Goal: Communication & Community: Answer question/provide support

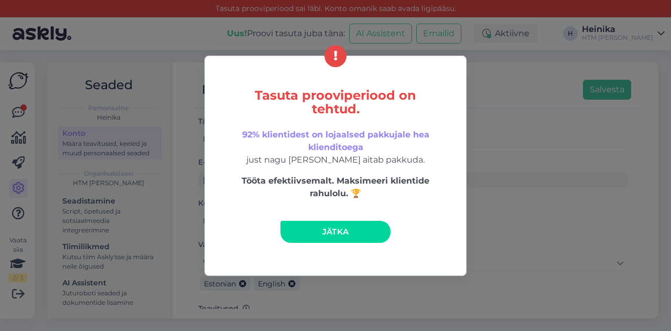
click at [334, 228] on span "Jätka" at bounding box center [335, 231] width 27 height 10
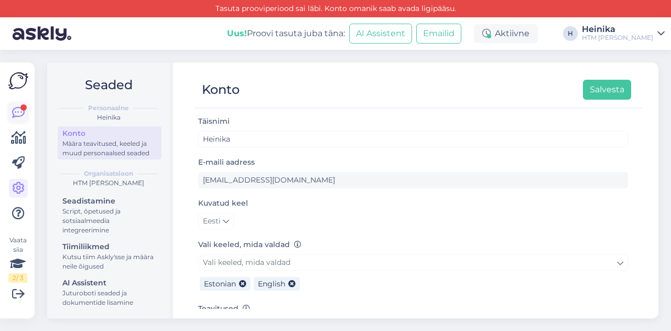
click at [17, 115] on icon at bounding box center [18, 112] width 13 height 13
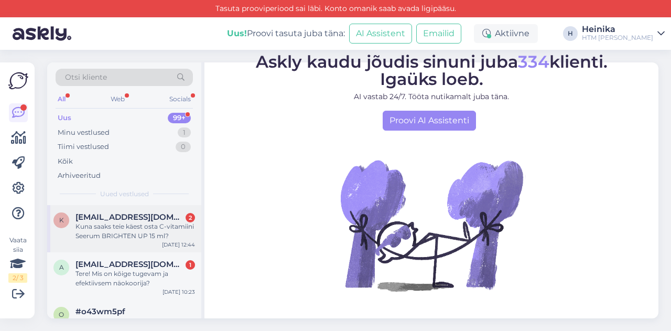
click at [152, 225] on div "Kuna saaks teie käest osta C-vitamiini Seerum BRIGHTEN UP 15 ml?" at bounding box center [134, 231] width 119 height 19
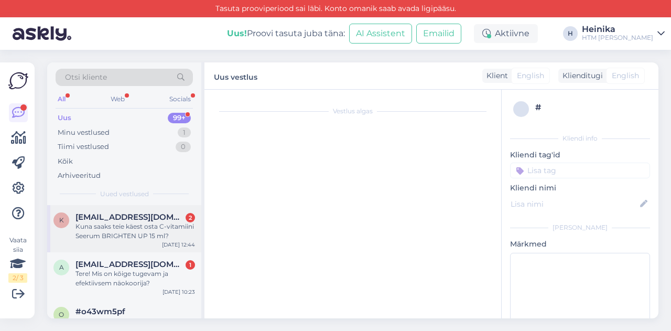
scroll to position [38, 0]
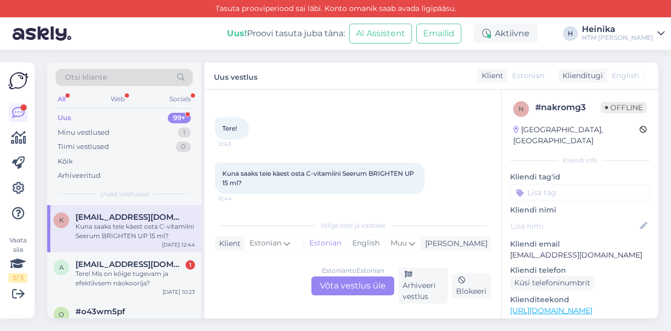
click at [346, 289] on div "Estonian to Estonian Võta vestlus üle" at bounding box center [352, 285] width 83 height 19
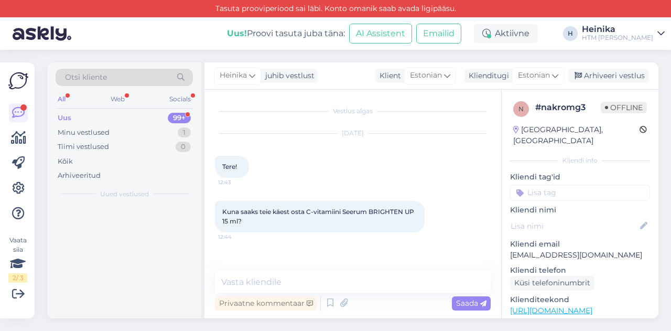
scroll to position [0, 0]
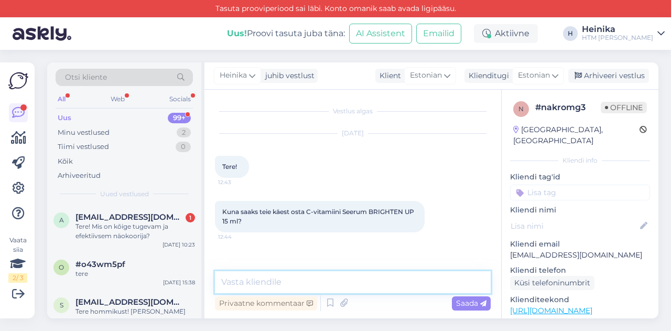
click at [306, 280] on textarea at bounding box center [353, 282] width 276 height 22
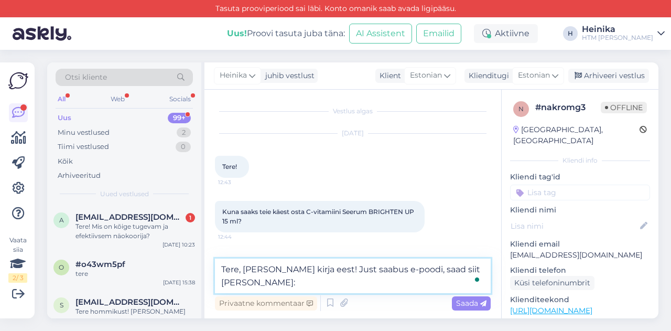
paste textarea "[URL][DOMAIN_NAME]"
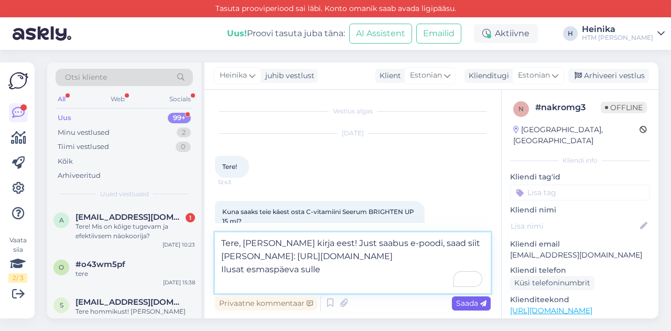
type textarea "Tere, [PERSON_NAME] kirja eest! Just saabus e-poodi, saad siit [PERSON_NAME]: […"
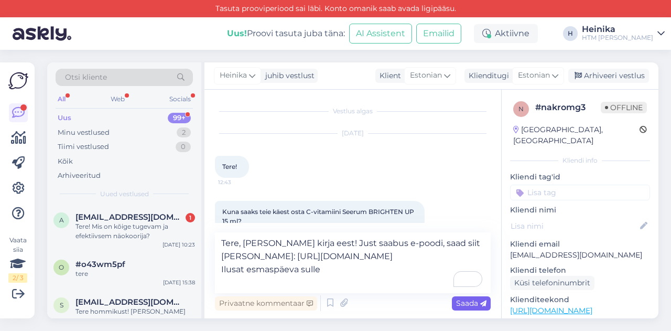
click at [479, 298] on span "Saada" at bounding box center [471, 302] width 30 height 9
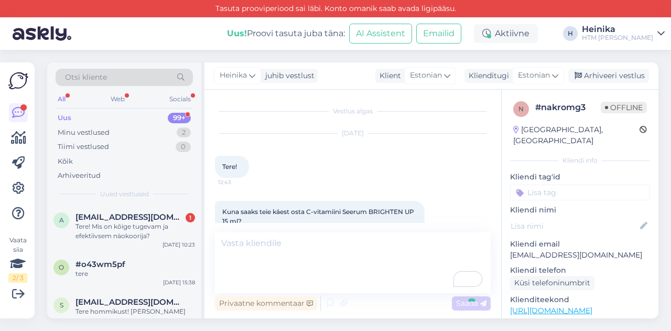
scroll to position [77, 0]
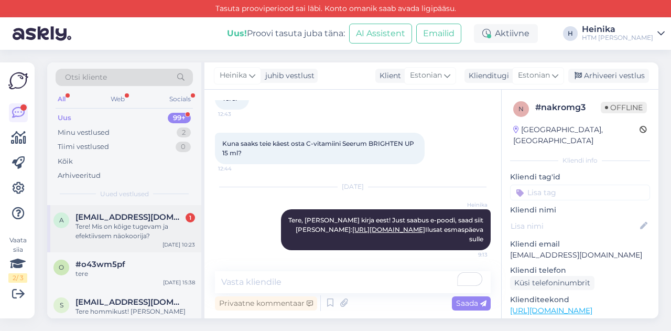
click at [130, 217] on span "[EMAIL_ADDRESS][DOMAIN_NAME]" at bounding box center [129, 216] width 109 height 9
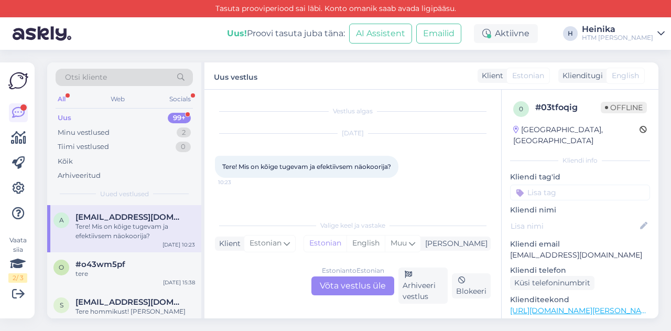
scroll to position [0, 0]
click at [121, 132] on div "Minu vestlused 2" at bounding box center [124, 132] width 137 height 15
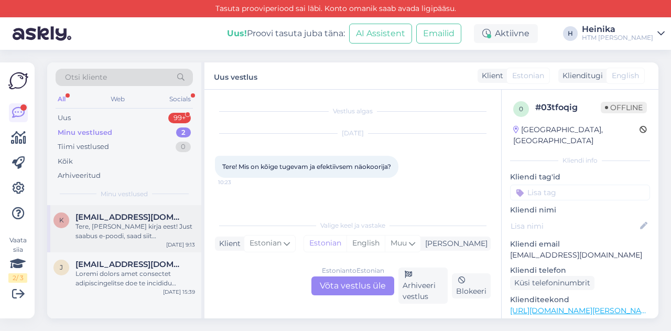
click at [145, 223] on div "Tere, [PERSON_NAME] kirja eest! Just saabus e-poodi, saad siit [PERSON_NAME]: […" at bounding box center [134, 231] width 119 height 19
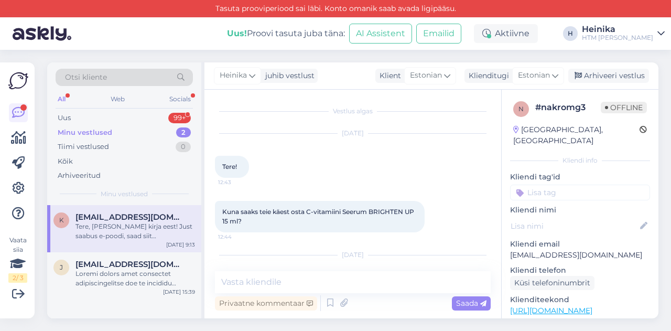
scroll to position [77, 0]
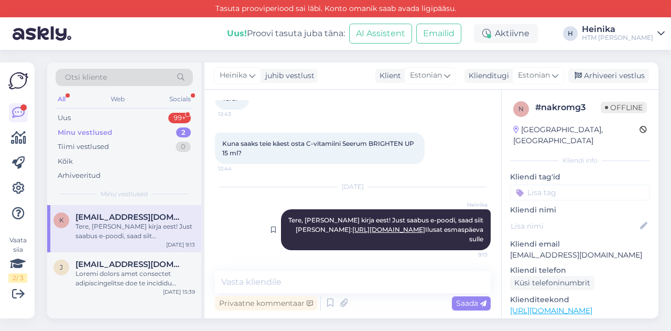
click at [355, 229] on link "[URL][DOMAIN_NAME]" at bounding box center [388, 229] width 73 height 8
click at [105, 129] on div "Minu vestlused" at bounding box center [85, 132] width 54 height 10
click at [96, 114] on div "Uus 99+" at bounding box center [124, 118] width 137 height 15
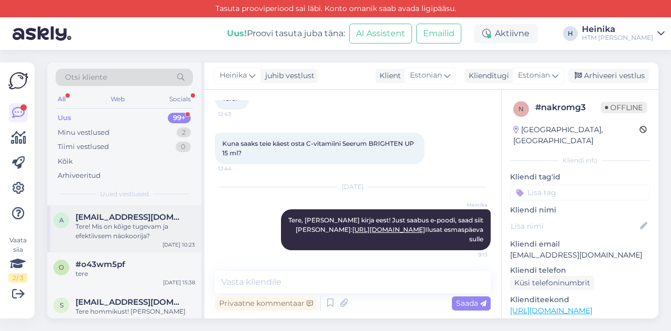
click at [168, 215] on span "[EMAIL_ADDRESS][DOMAIN_NAME]" at bounding box center [129, 216] width 109 height 9
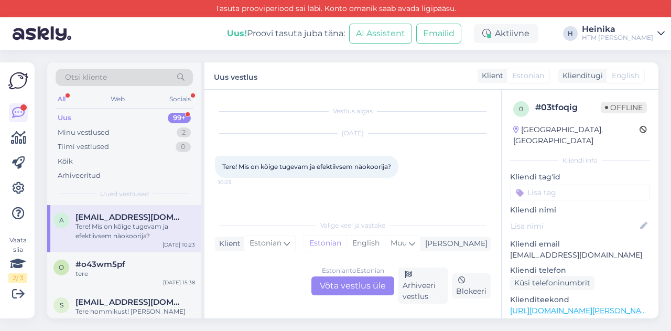
click at [349, 283] on div "Estonian to Estonian Võta vestlus üle" at bounding box center [352, 285] width 83 height 19
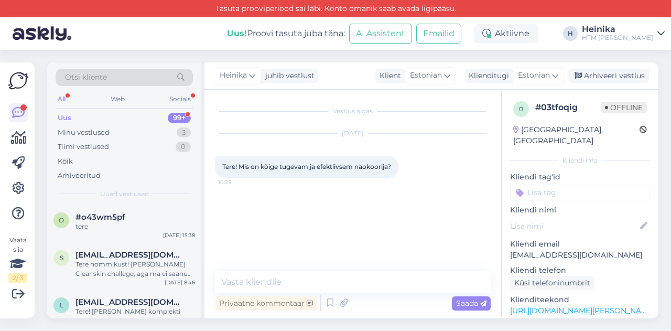
click at [304, 216] on div "Vestlus algas [DATE] Tere! Mis on kõige tugevam ja efektiivsem näokoorija? 10:23" at bounding box center [357, 180] width 285 height 161
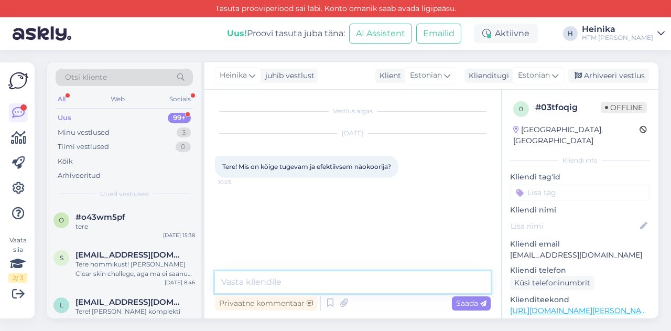
click at [300, 284] on textarea at bounding box center [353, 282] width 276 height 22
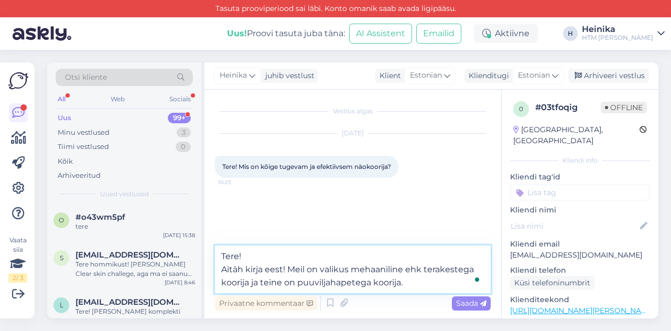
click at [250, 279] on textarea "Tere! Aitäh kirja eest! Meil on valikus mehaaniline ehk terakestega koorija ja …" at bounding box center [353, 269] width 276 height 48
drag, startPoint x: 253, startPoint y: 280, endPoint x: 320, endPoint y: 277, distance: 67.1
click at [320, 277] on textarea "Tere! Aitäh kirja eest! Meil on valikus mehaaniline ehk terakestega koorija SUP…" at bounding box center [353, 269] width 276 height 48
click at [298, 280] on textarea "Tere! Aitäh kirja eest! Meil on valikus mehaaniline ehk terakestega koorija ja …" at bounding box center [353, 269] width 276 height 48
click at [373, 277] on textarea "Tere! Aitäh kirja eest! Meil on valikus mehaaniline ehk terakestega koorija ja …" at bounding box center [353, 269] width 276 height 48
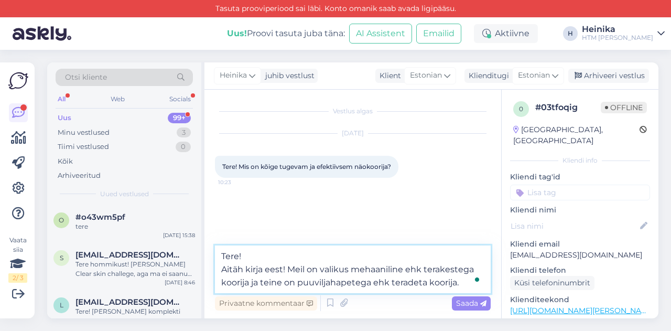
click at [461, 284] on textarea "Tere! Aitäh kirja eest! Meil on valikus mehaaniline ehk terakestega koorija ja …" at bounding box center [353, 269] width 276 height 48
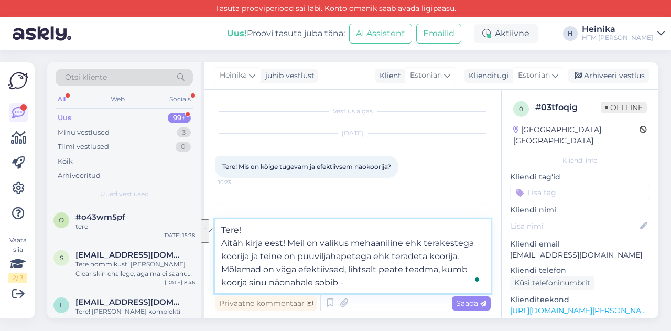
drag, startPoint x: 347, startPoint y: 266, endPoint x: 369, endPoint y: 280, distance: 26.4
click at [369, 280] on textarea "Tere! Aitäh kirja eest! Meil on valikus mehaaniline ehk terakestega koorija ja …" at bounding box center [353, 256] width 276 height 74
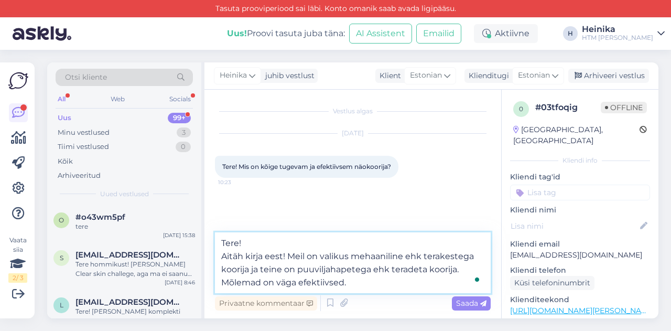
paste textarea "Orgaaniline Näokoorija Supersmooth Arbuus"
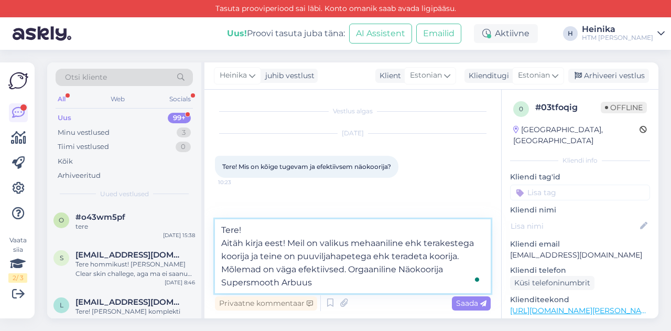
click at [349, 265] on textarea "Tere! Aitäh kirja eest! Meil on valikus mehaaniline ehk terakestega koorija ja …" at bounding box center [353, 256] width 276 height 74
click at [315, 282] on textarea "Tere! Aitäh kirja eest! Meil on valikus mehaaniline ehk terakestega koorija ja …" at bounding box center [353, 256] width 276 height 74
paste textarea "Selles sisalduv oliivikivipulber aitab tõhusalt koorida näolt surnud naharakud …"
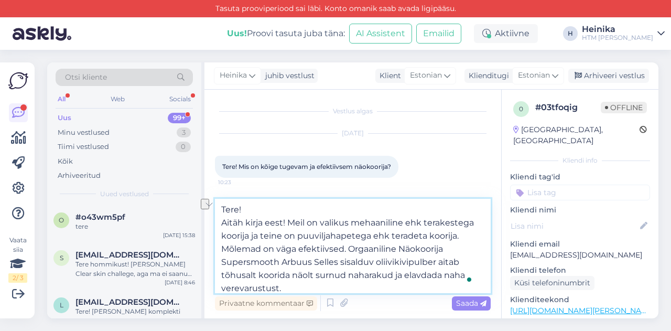
drag, startPoint x: 315, startPoint y: 259, endPoint x: 374, endPoint y: 259, distance: 58.2
click at [374, 259] on textarea "Tere! Aitäh kirja eest! Meil on valikus mehaaniline ehk terakestega koorija ja …" at bounding box center [353, 246] width 276 height 94
click at [411, 261] on textarea "Tere! Aitäh kirja eest! Meil on valikus mehaaniline ehk terakestega koorija ja …" at bounding box center [353, 246] width 276 height 94
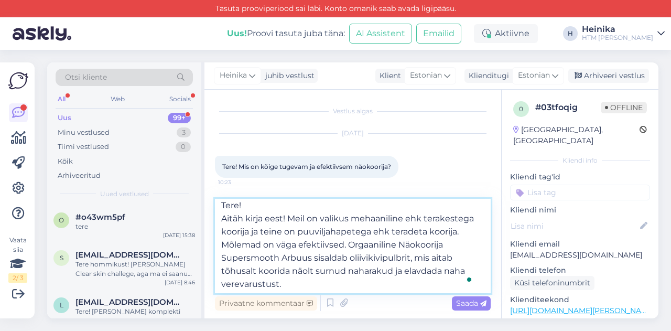
scroll to position [6, 0]
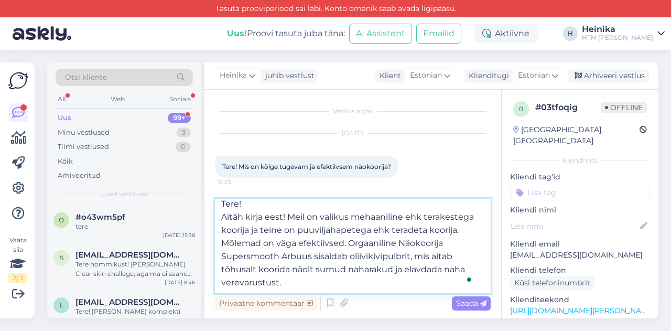
click at [290, 284] on textarea "Tere! Aitäh kirja eest! Meil on valikus mehaaniline ehk terakestega koorija ja …" at bounding box center [353, 246] width 276 height 94
paste textarea "Selles sisalduv oliivikivipulber aitab tõhusalt koorida näolt surnud naharakud …"
paste textarea "[URL][DOMAIN_NAME]"
paste textarea "Kooriv Näopesugeel [PERSON_NAME] Hibiskusega"
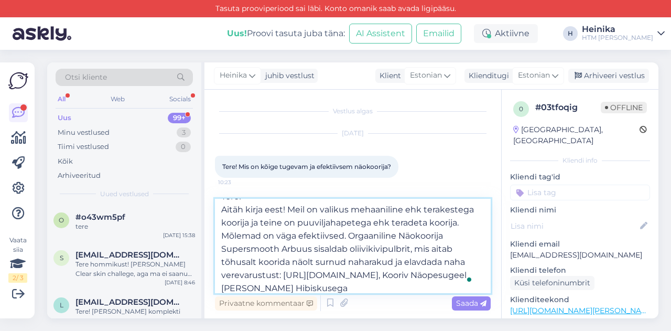
paste textarea "elles sisalduvad jojobapärlid pakuvad toodet nahal masseerides nahale meeldivat…"
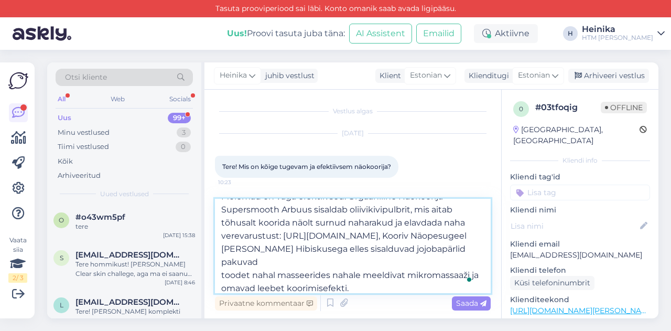
scroll to position [52, 0]
click at [397, 246] on textarea "Tere! Aitäh kirja eest! Meil on valikus mehaaniline ehk terakestega koorija ja …" at bounding box center [353, 246] width 276 height 94
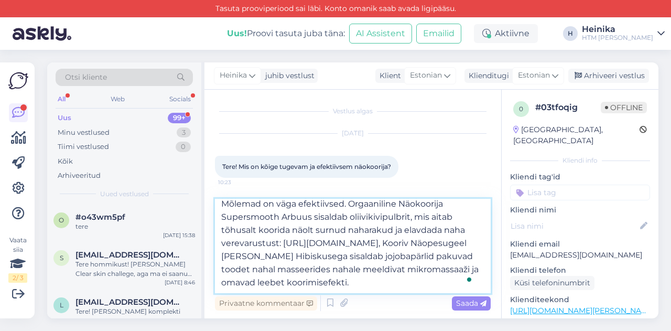
click at [269, 260] on textarea "Tere! Aitäh kirja eest! Meil on valikus mehaaniline ehk terakestega koorija ja …" at bounding box center [353, 246] width 276 height 94
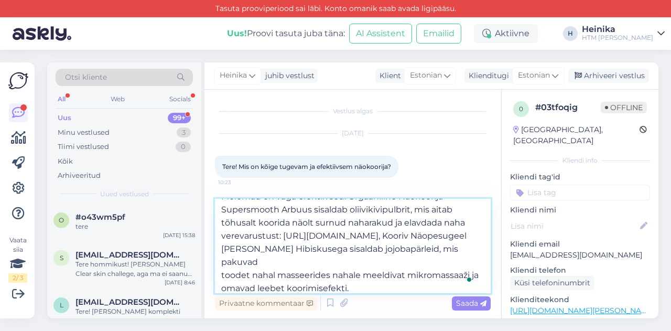
drag, startPoint x: 278, startPoint y: 275, endPoint x: 220, endPoint y: 273, distance: 57.7
click at [220, 273] on textarea "Tere! Aitäh kirja eest! Meil on valikus mehaaniline ehk terakestega koorija ja …" at bounding box center [353, 246] width 276 height 94
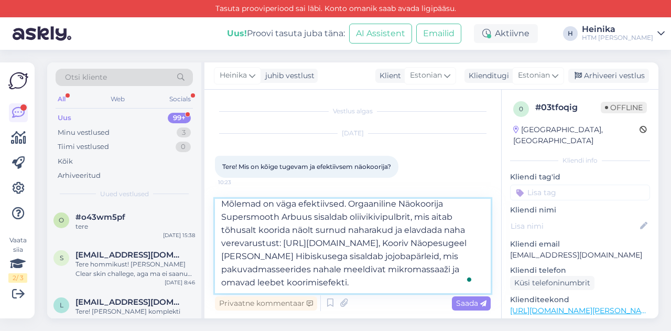
scroll to position [39, 0]
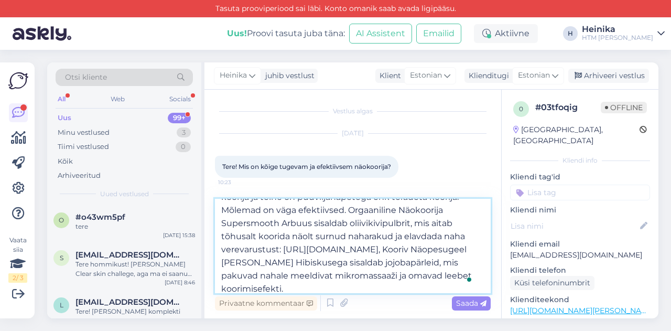
click at [375, 285] on textarea "Tere! Aitäh kirja eest! Meil on valikus mehaaniline ehk terakestega koorija ja …" at bounding box center [353, 246] width 276 height 94
paste textarea "[URL][DOMAIN_NAME]"
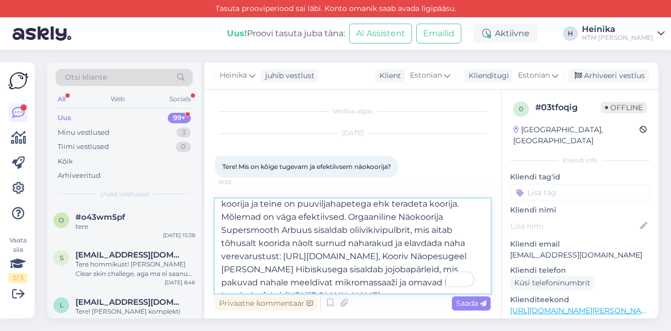
scroll to position [13, 0]
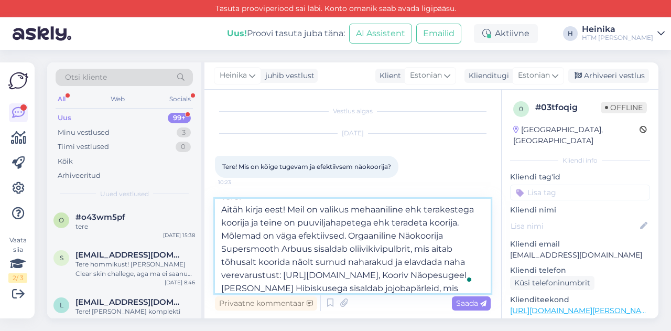
click at [349, 234] on textarea "Tere! Aitäh kirja eest! Meil on valikus mehaaniline ehk terakestega koorija ja …" at bounding box center [353, 246] width 276 height 94
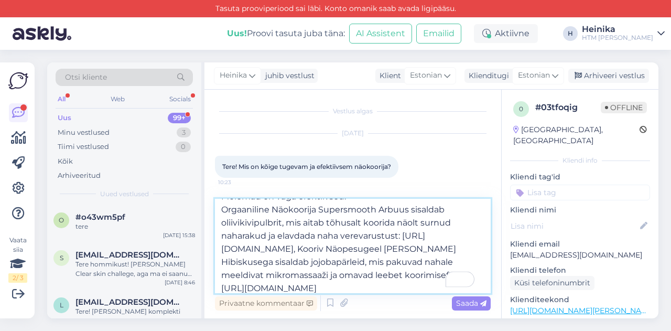
scroll to position [0, 0]
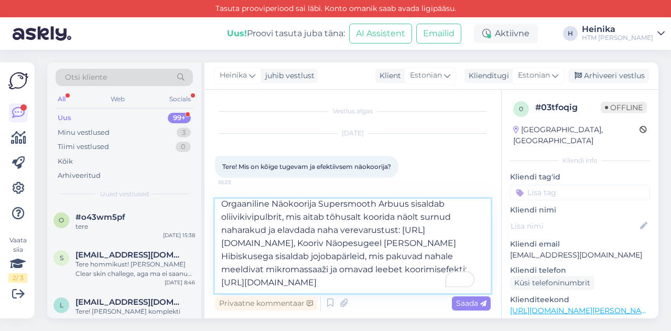
click at [411, 233] on textarea "Tere! Aitäh kirja eest! Meil on valikus mehaaniline ehk terakestega koorija ja …" at bounding box center [353, 246] width 276 height 94
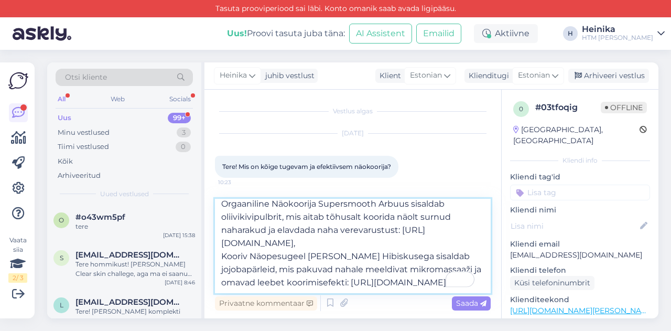
click at [322, 279] on textarea "Tere! Aitäh kirja eest! Meil on valikus mehaaniline ehk terakestega koorija ja …" at bounding box center [353, 246] width 276 height 94
paste textarea "Puuviljahapetega Näomask FRUITFEST"
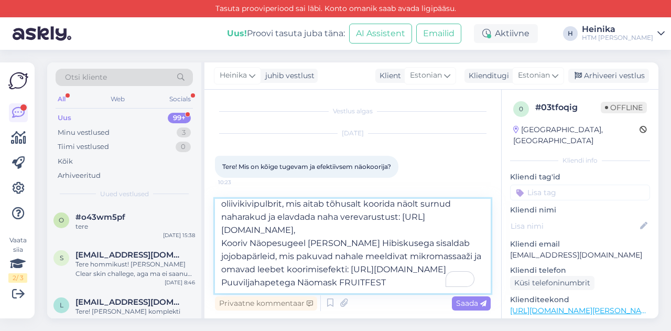
paste textarea "ruitfest on näomask ja -koorija ehk kaks-ühes toode. [PERSON_NAME] siidise teks…"
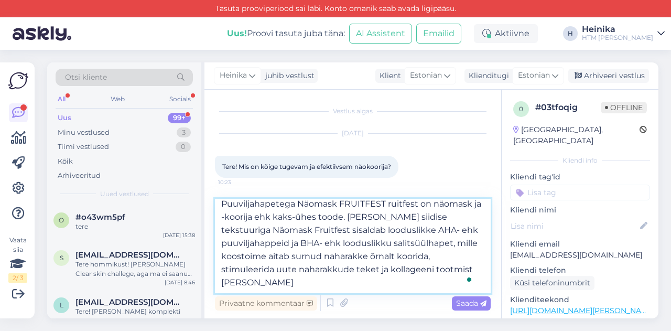
drag, startPoint x: 388, startPoint y: 208, endPoint x: 421, endPoint y: 208, distance: 33.0
click at [421, 208] on textarea "Tere! Aitäh kirja eest! Meil on valikus mehaaniline ehk terakestega koorija ja …" at bounding box center [353, 246] width 276 height 94
drag, startPoint x: 343, startPoint y: 220, endPoint x: 305, endPoint y: 233, distance: 40.3
click at [305, 233] on textarea "Tere! Aitäh kirja eest! Meil on valikus mehaaniline ehk terakestega koorija ja …" at bounding box center [353, 246] width 276 height 94
click at [277, 282] on textarea "Tere! Aitäh kirja eest! Meil on valikus mehaaniline ehk terakestega koorija ja …" at bounding box center [353, 246] width 276 height 94
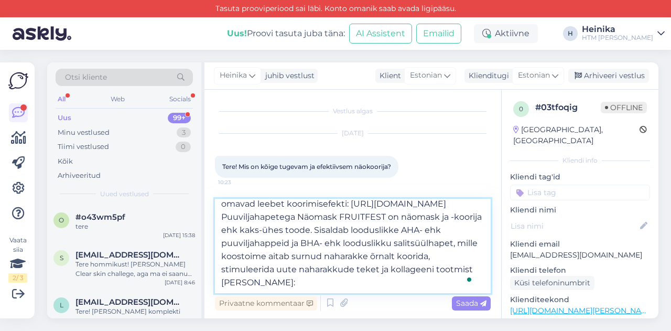
paste textarea "[URL][DOMAIN_NAME]"
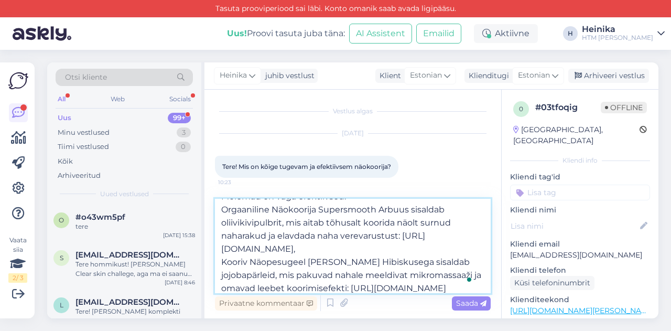
scroll to position [105, 0]
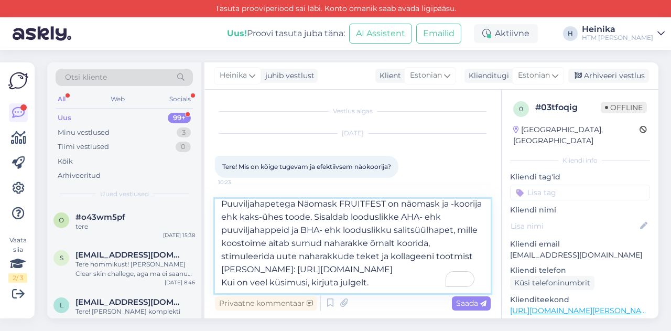
click at [227, 280] on textarea "Tere! Aitäh kirja eest! Meil on valikus mehaaniline ehk terakestega koorija ja …" at bounding box center [353, 246] width 276 height 94
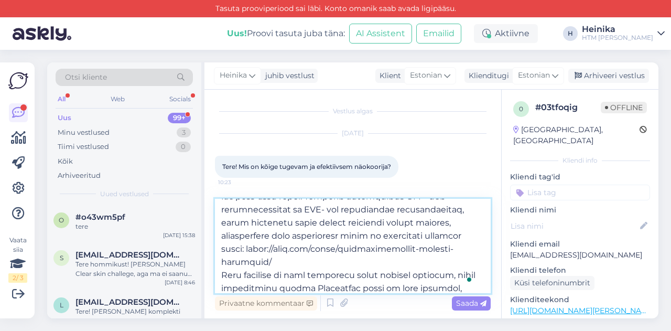
click at [315, 284] on textarea "To enrich screen reader interactions, please activate Accessibility in Grammarl…" at bounding box center [353, 246] width 276 height 94
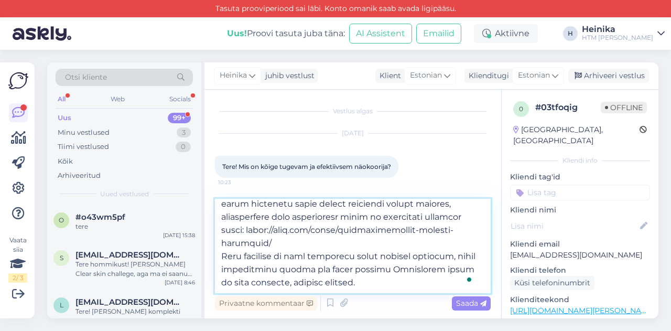
click at [443, 269] on textarea "To enrich screen reader interactions, please activate Accessibility in Grammarl…" at bounding box center [353, 246] width 276 height 94
click at [416, 277] on textarea "To enrich screen reader interactions, please activate Accessibility in Grammarl…" at bounding box center [353, 246] width 276 height 94
click at [342, 269] on textarea "To enrich screen reader interactions, please activate Accessibility in Grammarl…" at bounding box center [353, 246] width 276 height 94
drag, startPoint x: 476, startPoint y: 256, endPoint x: 466, endPoint y: 255, distance: 9.5
click at [466, 255] on textarea "To enrich screen reader interactions, please activate Accessibility in Grammarl…" at bounding box center [353, 246] width 276 height 94
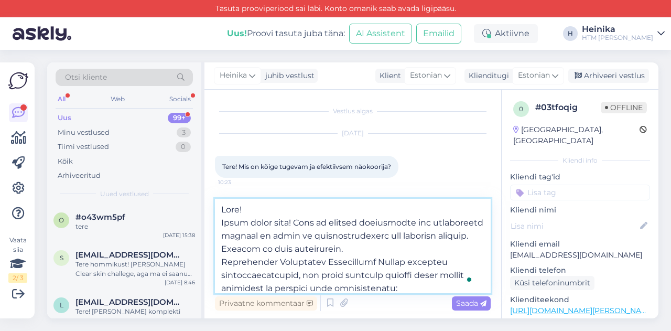
click at [265, 246] on textarea "To enrich screen reader interactions, please activate Accessibility in Grammarl…" at bounding box center [353, 246] width 276 height 94
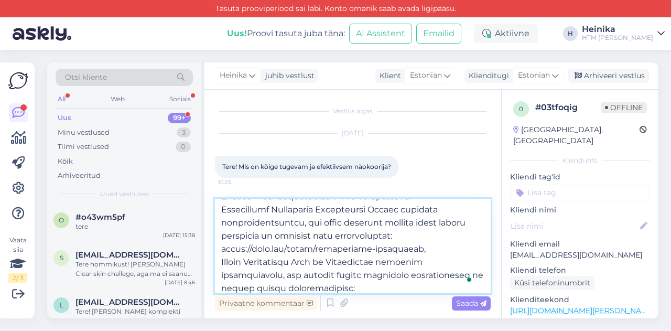
click at [428, 250] on textarea "To enrich screen reader interactions, please activate Accessibility in Grammarl…" at bounding box center [353, 246] width 276 height 94
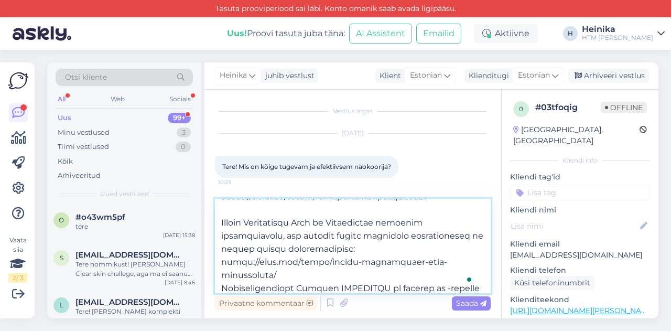
click at [309, 275] on textarea "To enrich screen reader interactions, please activate Accessibility in Grammarl…" at bounding box center [353, 246] width 276 height 94
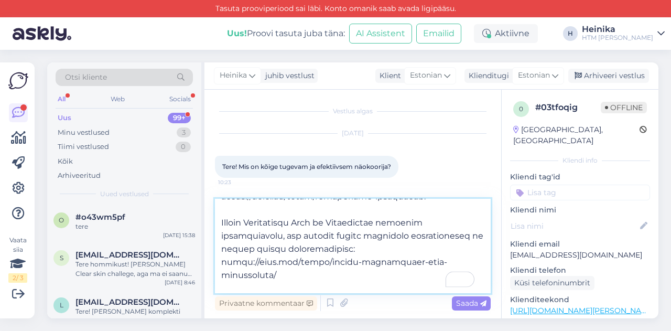
click at [309, 275] on textarea "To enrich screen reader interactions, please activate Accessibility in Grammarl…" at bounding box center [353, 246] width 276 height 94
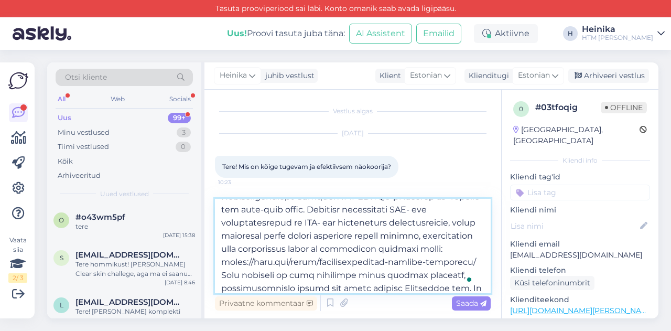
click at [308, 266] on textarea "To enrich screen reader interactions, please activate Accessibility in Grammarl…" at bounding box center [353, 246] width 276 height 94
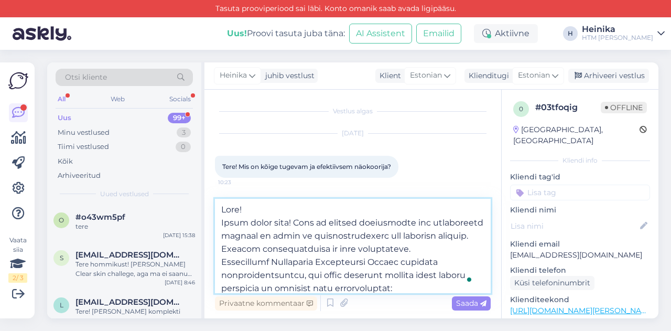
click at [279, 206] on textarea "To enrich screen reader interactions, please activate Accessibility in Grammarl…" at bounding box center [353, 246] width 276 height 94
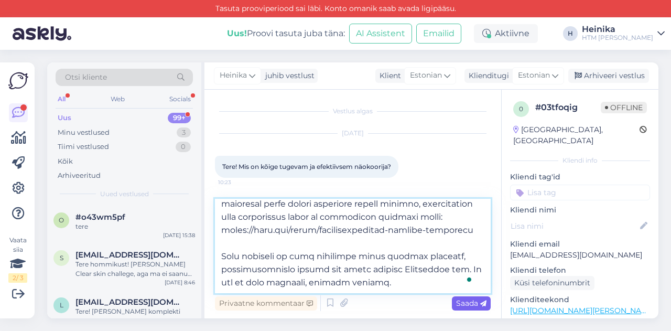
type textarea "Lore! Ipsum dolor sita! Cons ad elitsed doeiusmodte inc utlaboreetd magnaal en …"
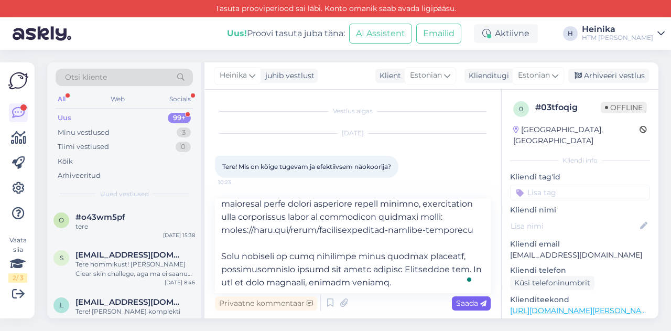
click at [465, 302] on span "Saada" at bounding box center [471, 302] width 30 height 9
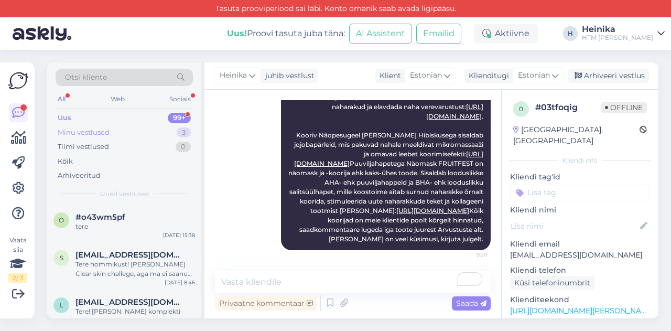
click at [111, 128] on div "Minu vestlused 3" at bounding box center [124, 132] width 137 height 15
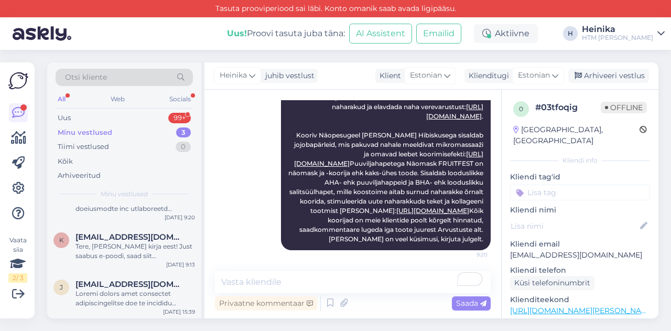
click at [112, 128] on div "Minu vestlused 3" at bounding box center [124, 132] width 137 height 15
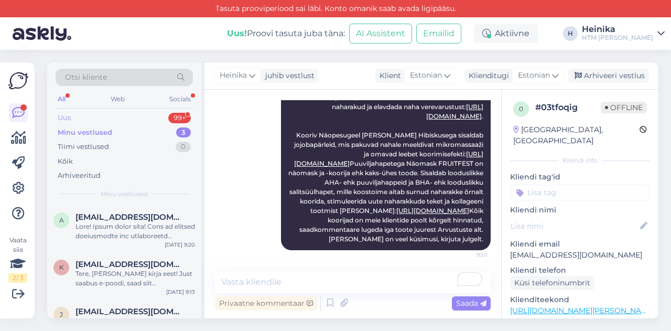
click at [108, 117] on div "Uus 99+" at bounding box center [124, 118] width 137 height 15
